Goal: Transaction & Acquisition: Purchase product/service

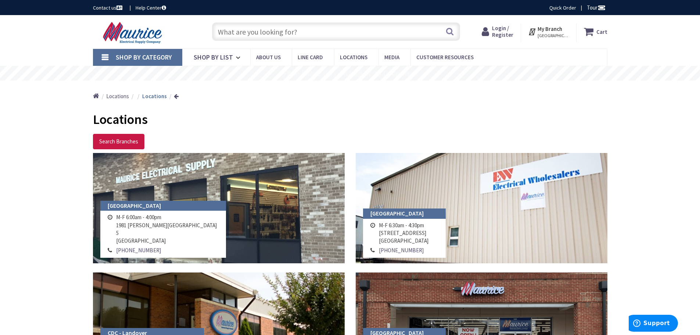
click at [268, 33] on input "text" at bounding box center [336, 31] width 248 height 18
paste input "341279"
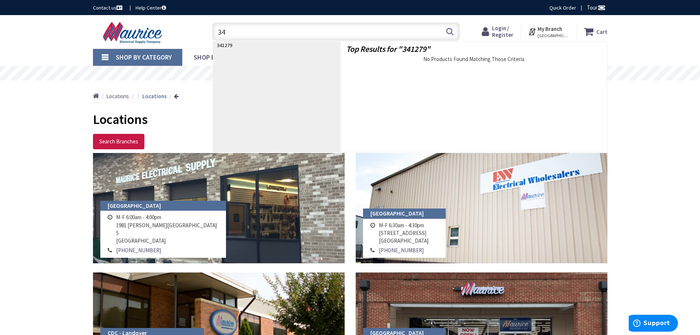
type input "3"
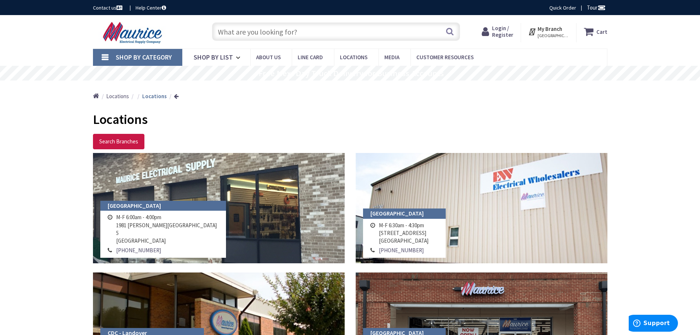
click at [256, 33] on input "text" at bounding box center [336, 31] width 248 height 18
paste input "SYL FO32V41ECO 48INCH T8 32W 4100K"
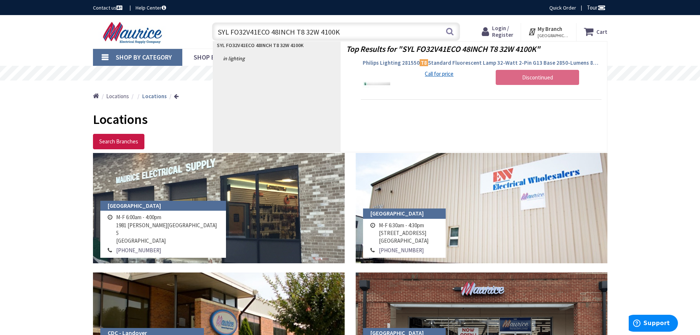
type input "SYL FO32V41ECO 48INCH T8 32W 4100K"
click at [456, 64] on span "Philips Lighting 281550 T8 Standard Fluorescent Lamp 32-Watt 2-Pin G13 Base 285…" at bounding box center [481, 62] width 237 height 7
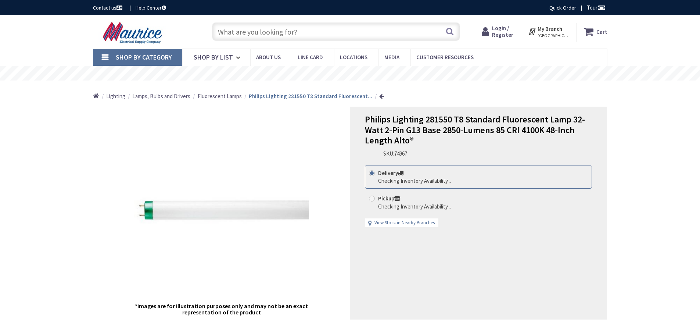
type input "[STREET_ADDRESS]"
